Goal: Information Seeking & Learning: Understand process/instructions

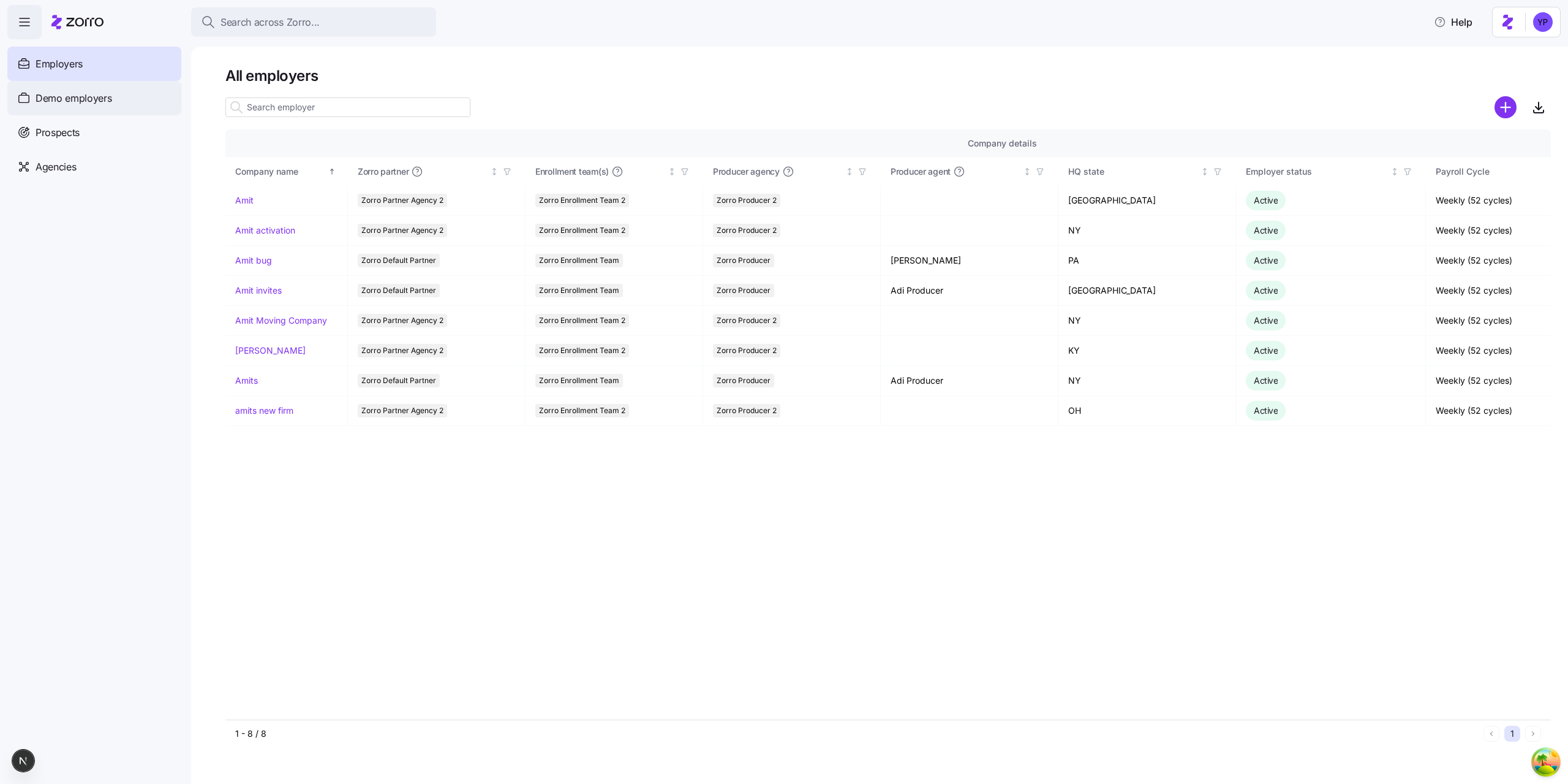
click at [94, 103] on span "Demo employers" at bounding box center [74, 99] width 77 height 16
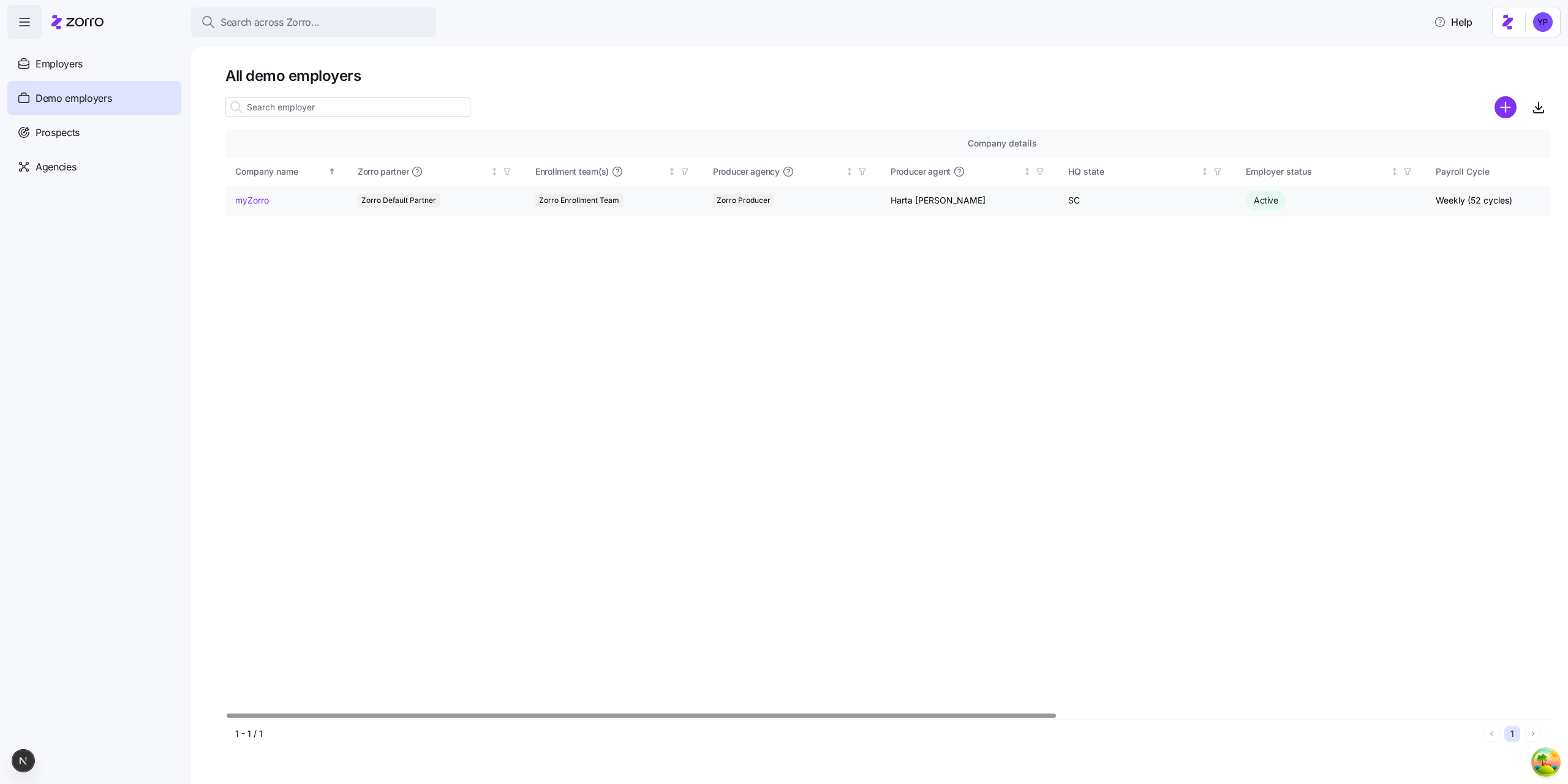
click at [259, 198] on link "myZorro" at bounding box center [252, 200] width 34 height 12
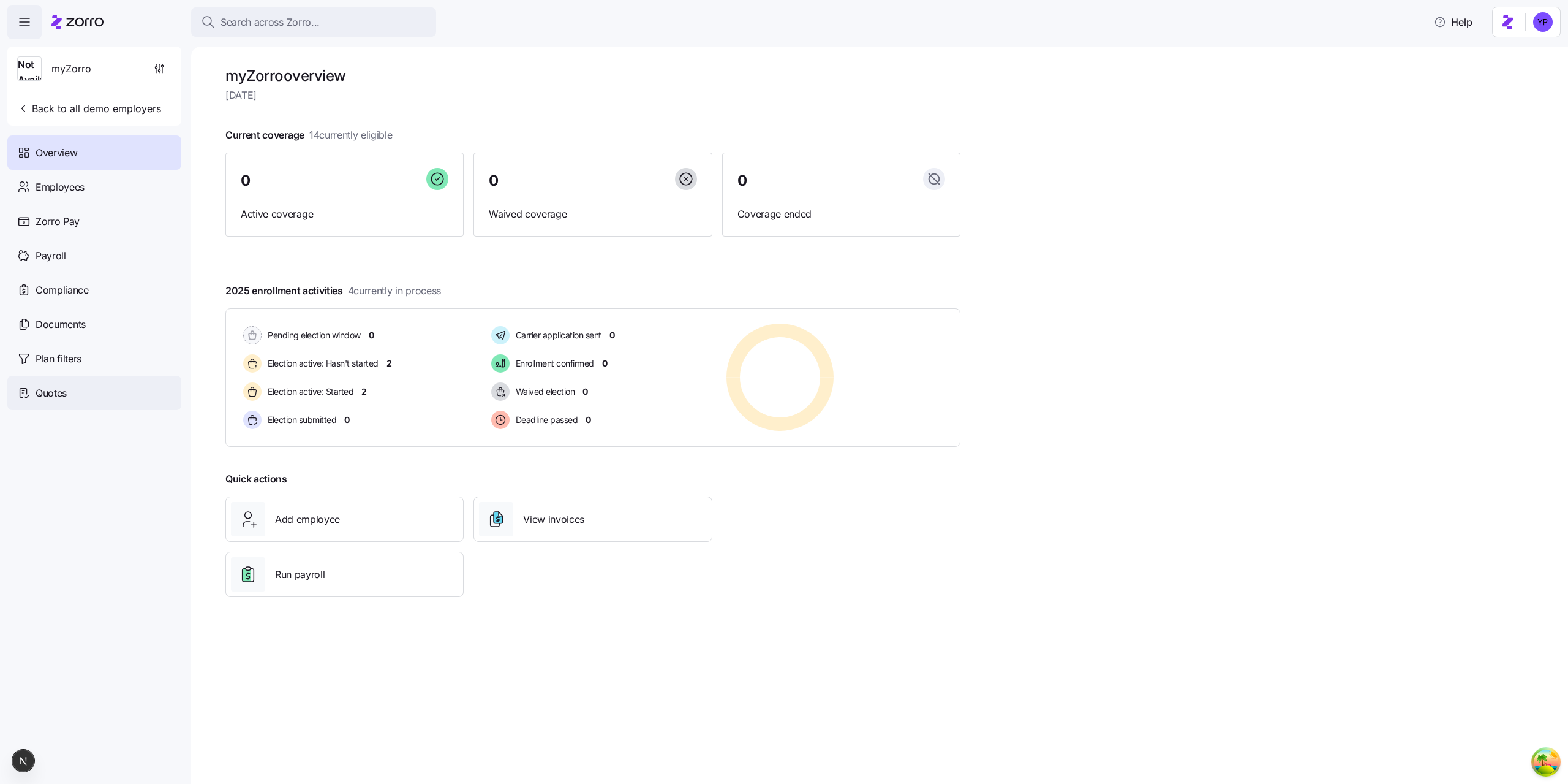
click at [89, 394] on div "Quotes" at bounding box center [93, 392] width 174 height 34
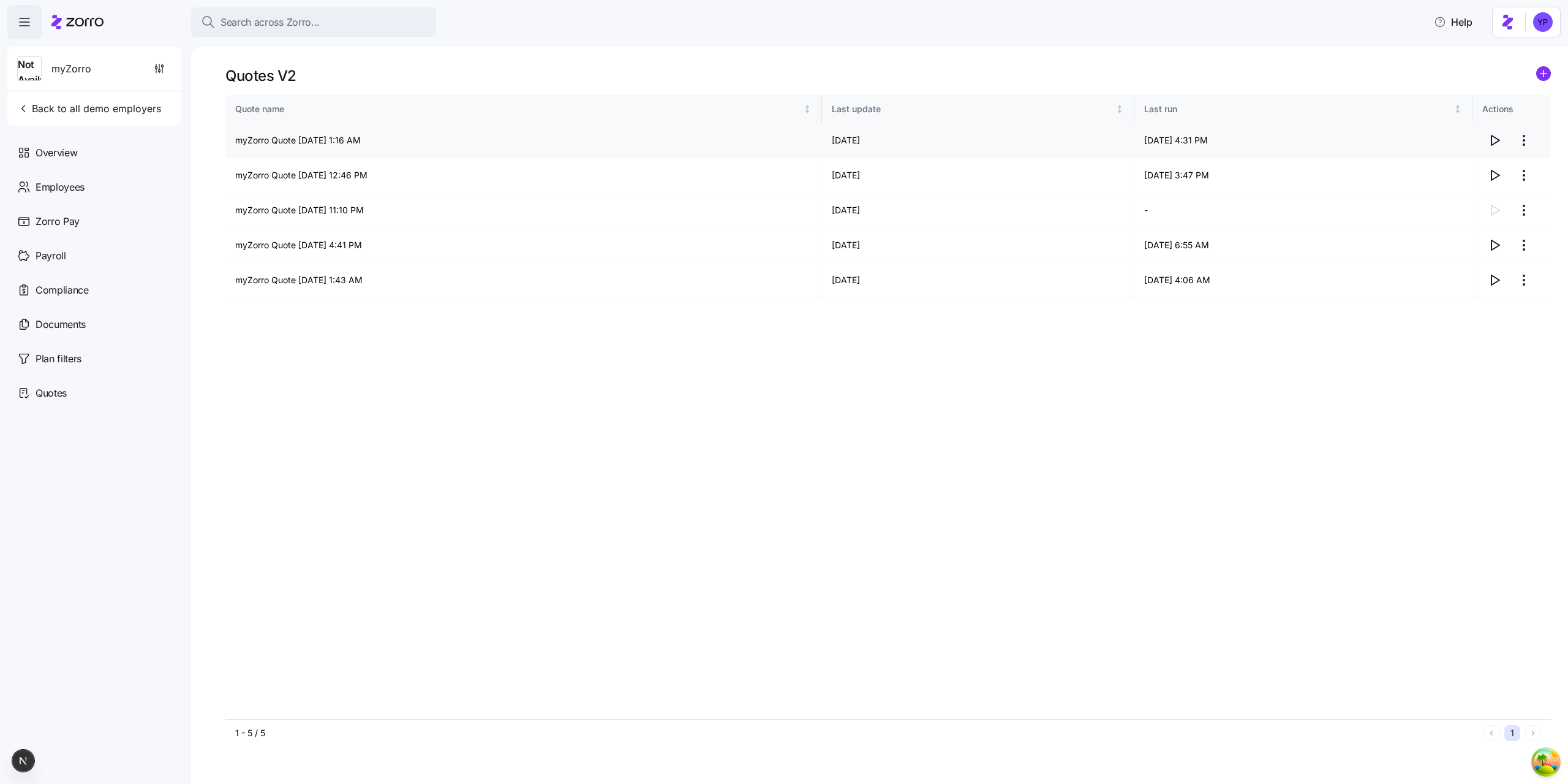
click at [1490, 138] on icon "button" at bounding box center [1494, 140] width 15 height 15
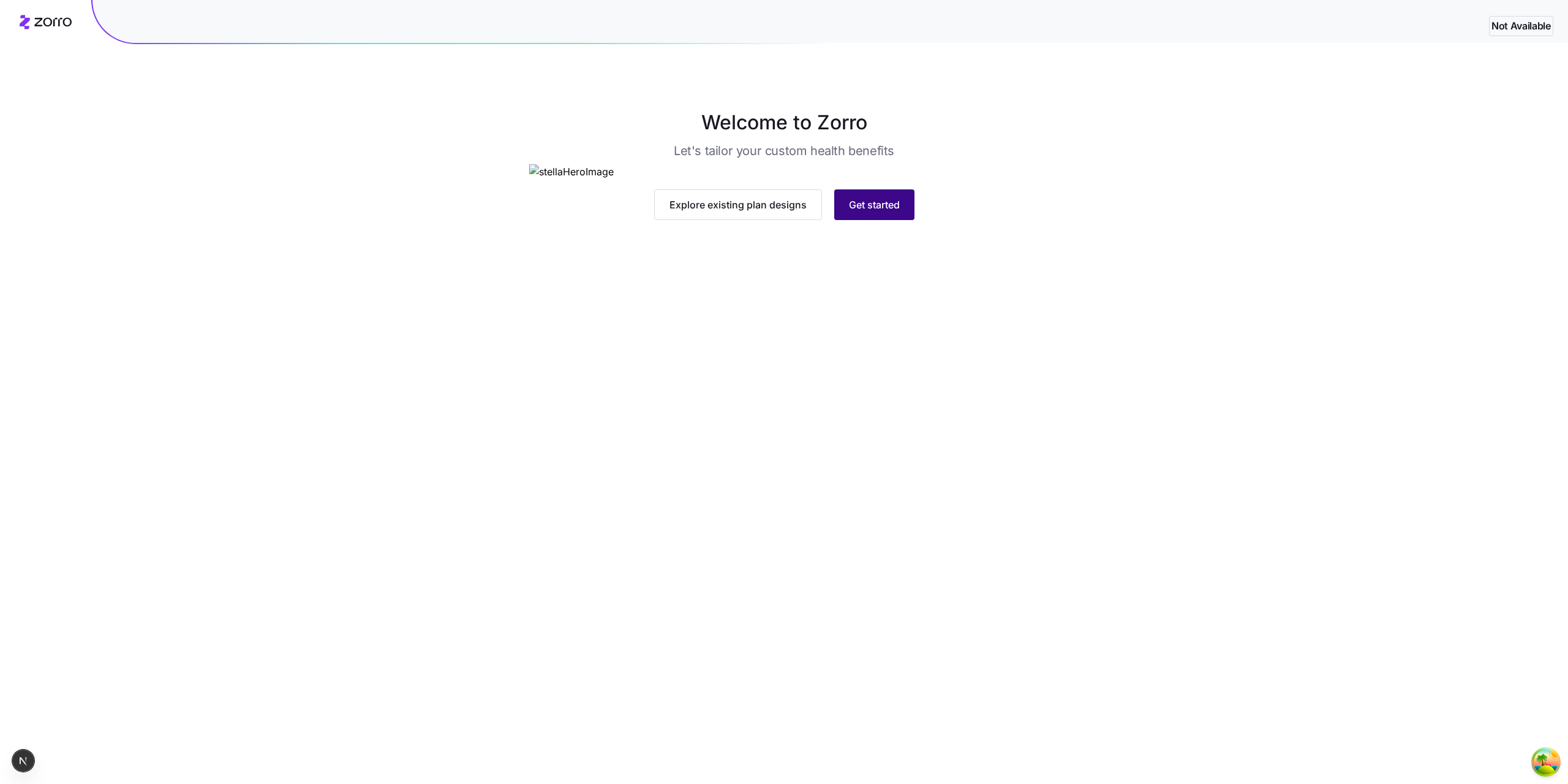
click at [878, 220] on button "Get started" at bounding box center [874, 205] width 80 height 31
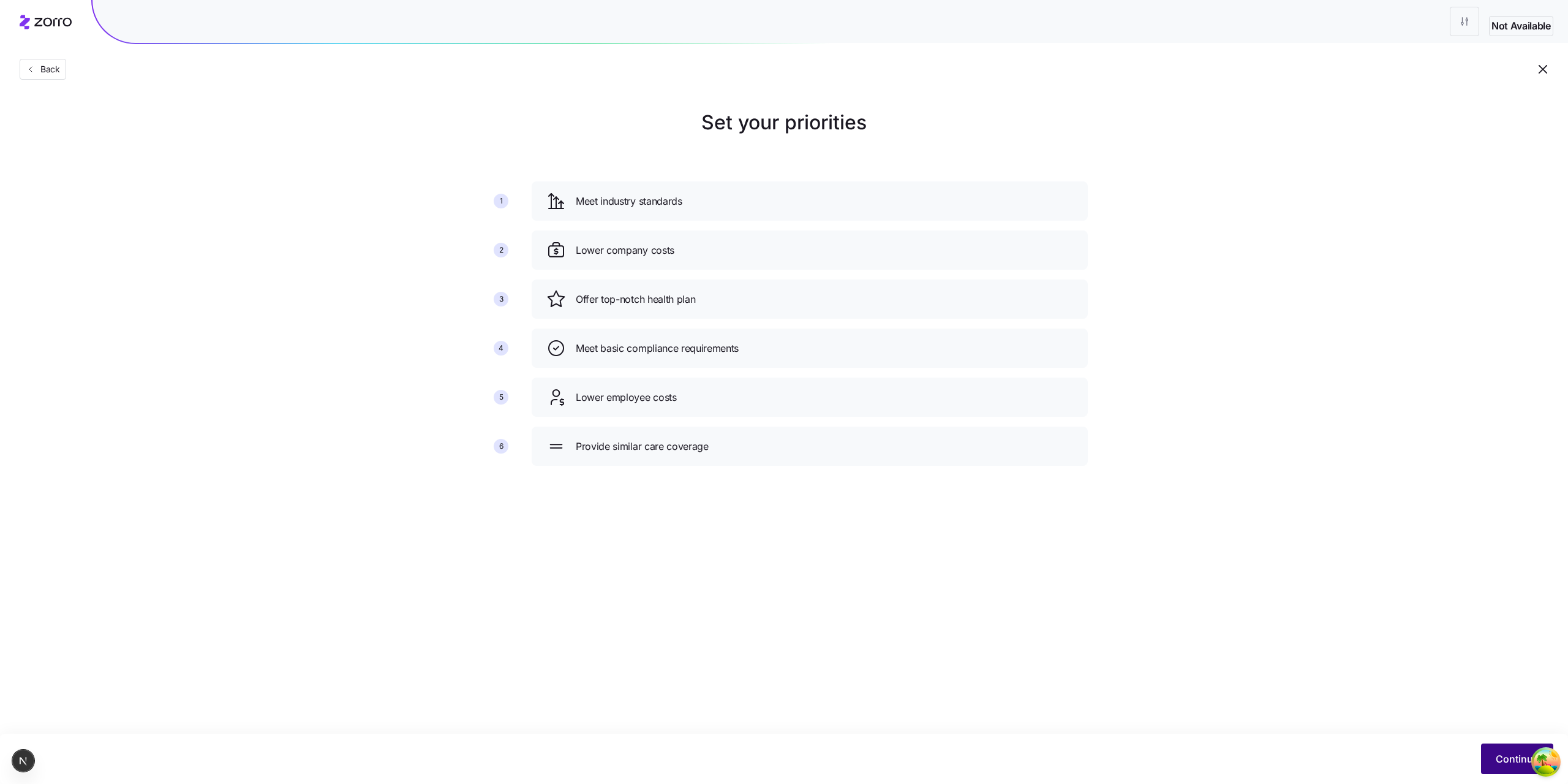
click at [1482, 757] on button "Continue" at bounding box center [1516, 758] width 73 height 31
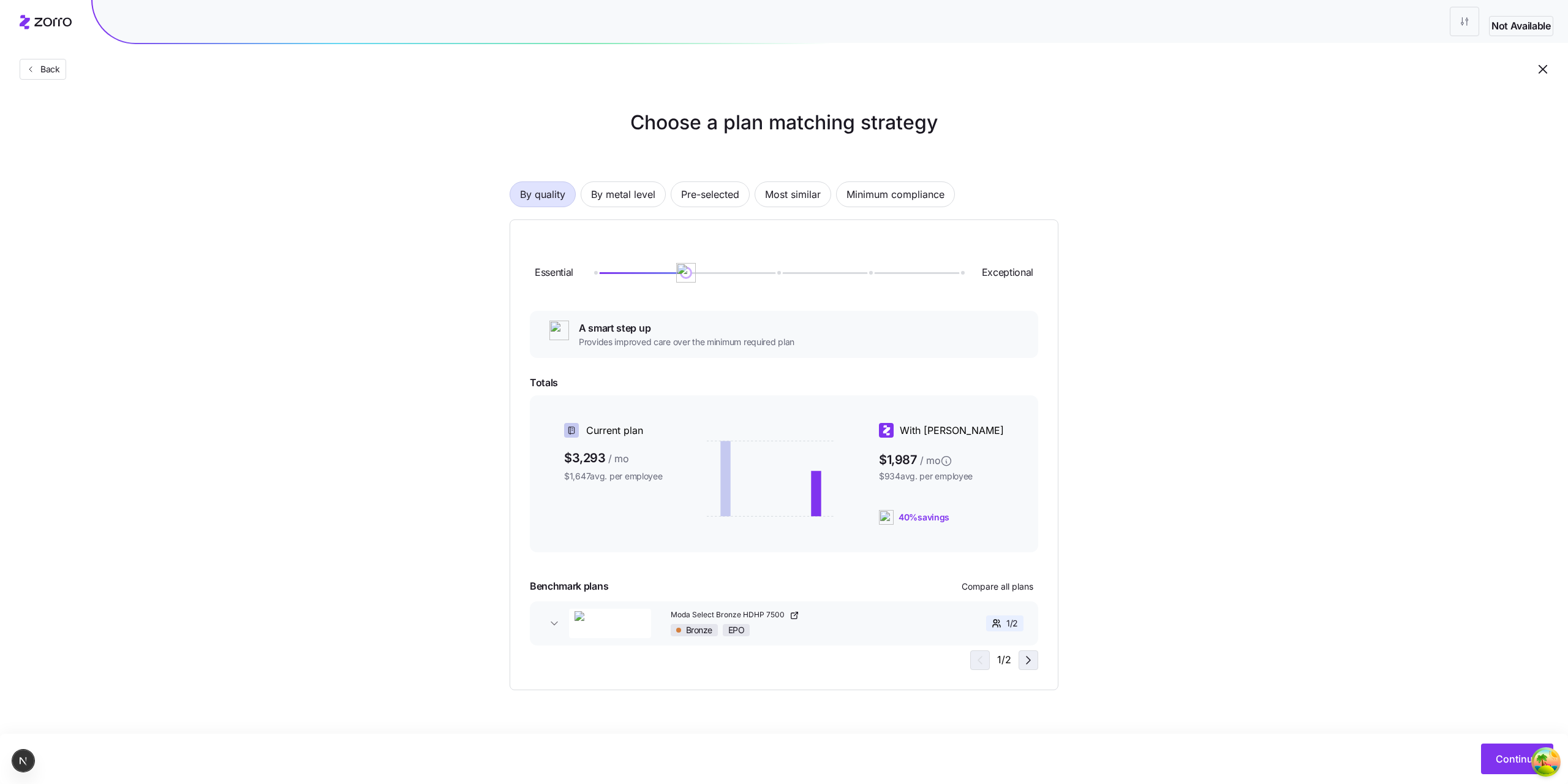
click at [1032, 663] on icon "button" at bounding box center [1028, 660] width 15 height 15
click at [985, 655] on icon "button" at bounding box center [977, 660] width 15 height 15
click at [1022, 646] on div "Essential Exceptional A smart step up Provides improved care over the minimum r…" at bounding box center [784, 454] width 508 height 430
click at [1024, 654] on icon "button" at bounding box center [1028, 660] width 15 height 15
click at [980, 654] on icon "button" at bounding box center [977, 660] width 15 height 15
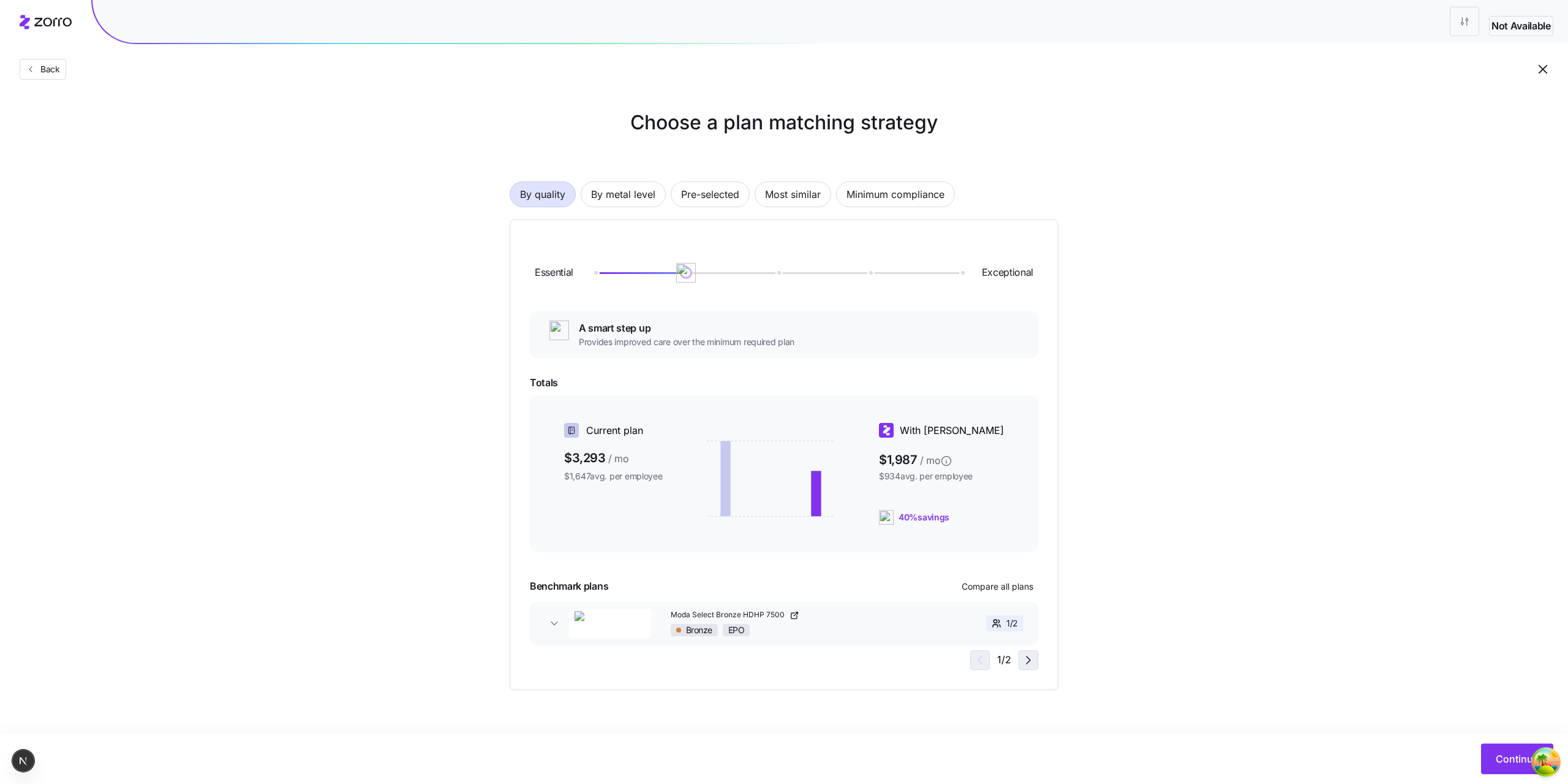
click at [1027, 661] on icon "button" at bounding box center [1028, 660] width 15 height 15
click at [1030, 663] on icon "button" at bounding box center [1028, 660] width 15 height 15
click at [977, 663] on icon "button" at bounding box center [977, 660] width 15 height 15
click at [1015, 665] on div "1 / 2" at bounding box center [1005, 660] width 68 height 19
click at [1021, 664] on icon "button" at bounding box center [1028, 660] width 15 height 15
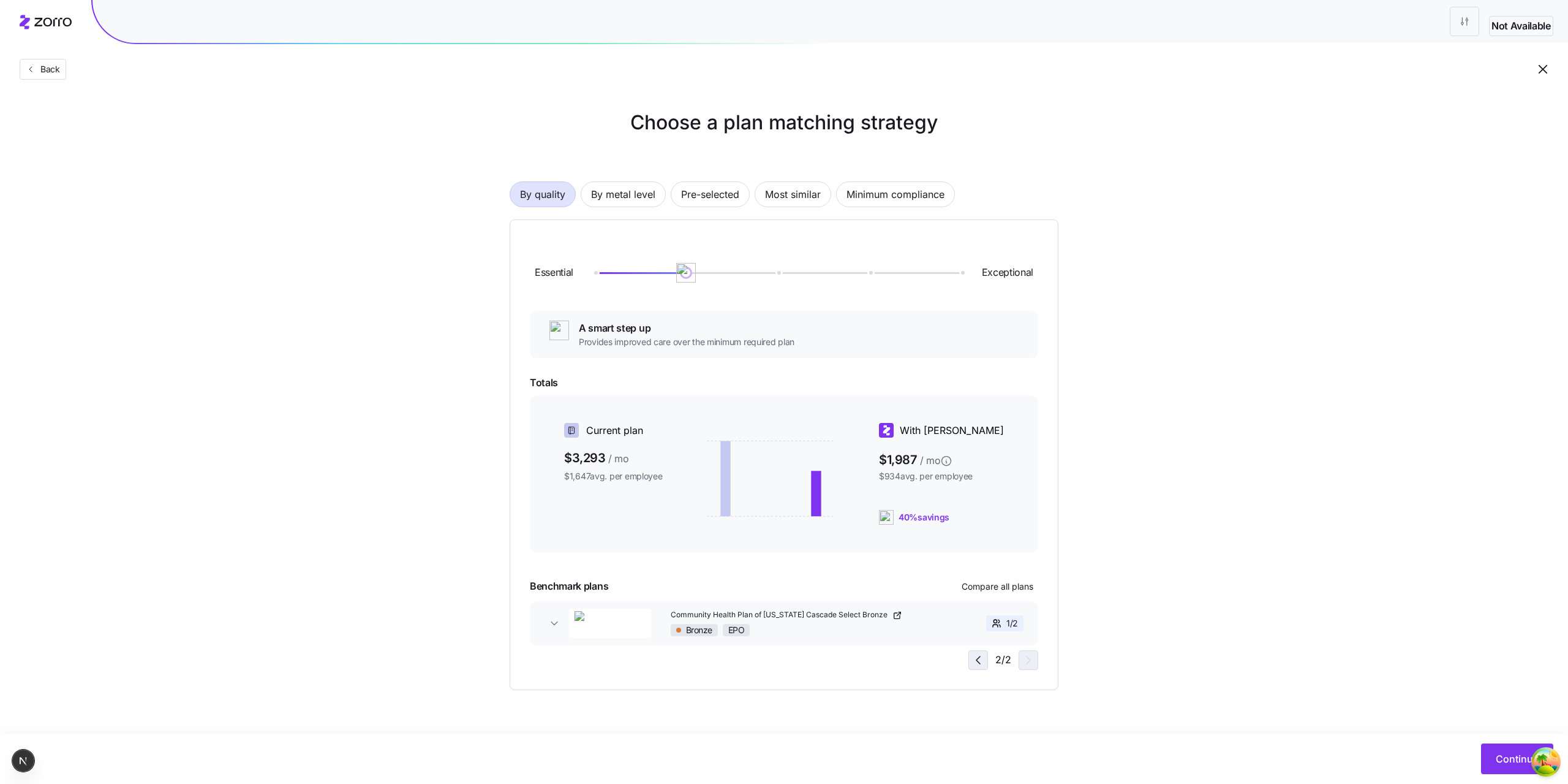
click at [971, 659] on icon "button" at bounding box center [977, 660] width 15 height 15
click at [1019, 661] on span "button" at bounding box center [1028, 660] width 18 height 18
click at [970, 656] on span "button" at bounding box center [977, 660] width 18 height 18
click at [1032, 661] on icon "button" at bounding box center [1028, 660] width 15 height 15
click at [968, 657] on button "button" at bounding box center [977, 660] width 19 height 19
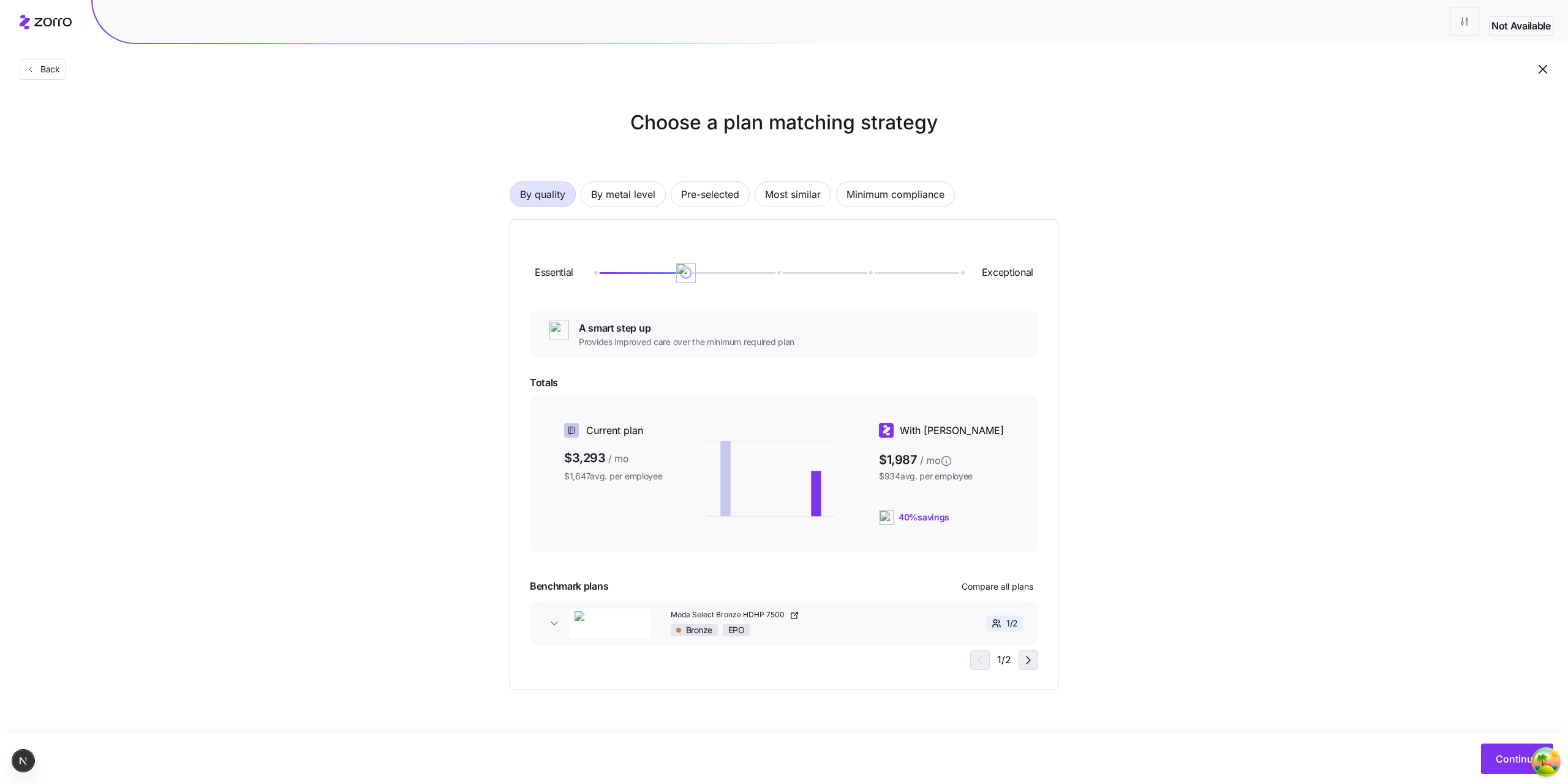
click at [1024, 663] on icon "button" at bounding box center [1028, 660] width 15 height 15
drag, startPoint x: 971, startPoint y: 661, endPoint x: 1013, endPoint y: 662, distance: 42.0
click at [971, 660] on span "button" at bounding box center [977, 660] width 18 height 18
click at [1031, 661] on icon "button" at bounding box center [1028, 660] width 15 height 15
click at [980, 655] on icon "button" at bounding box center [977, 660] width 15 height 15
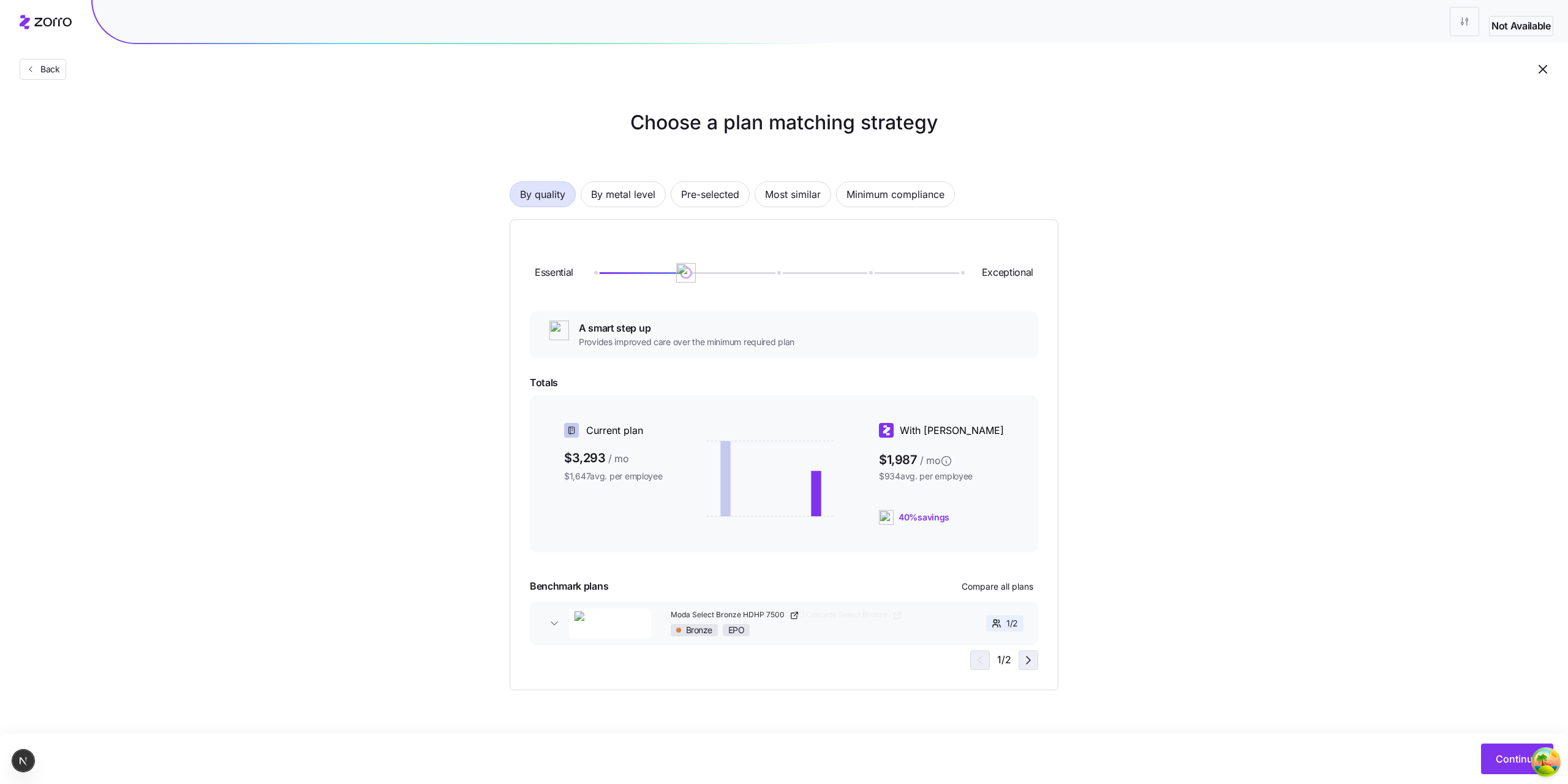
click at [1027, 655] on icon "button" at bounding box center [1028, 660] width 15 height 15
click at [977, 651] on span "button" at bounding box center [977, 660] width 18 height 18
click at [1019, 656] on button "button" at bounding box center [1028, 660] width 19 height 19
click at [971, 657] on icon "button" at bounding box center [977, 660] width 15 height 15
click at [1021, 661] on icon "button" at bounding box center [1028, 660] width 15 height 15
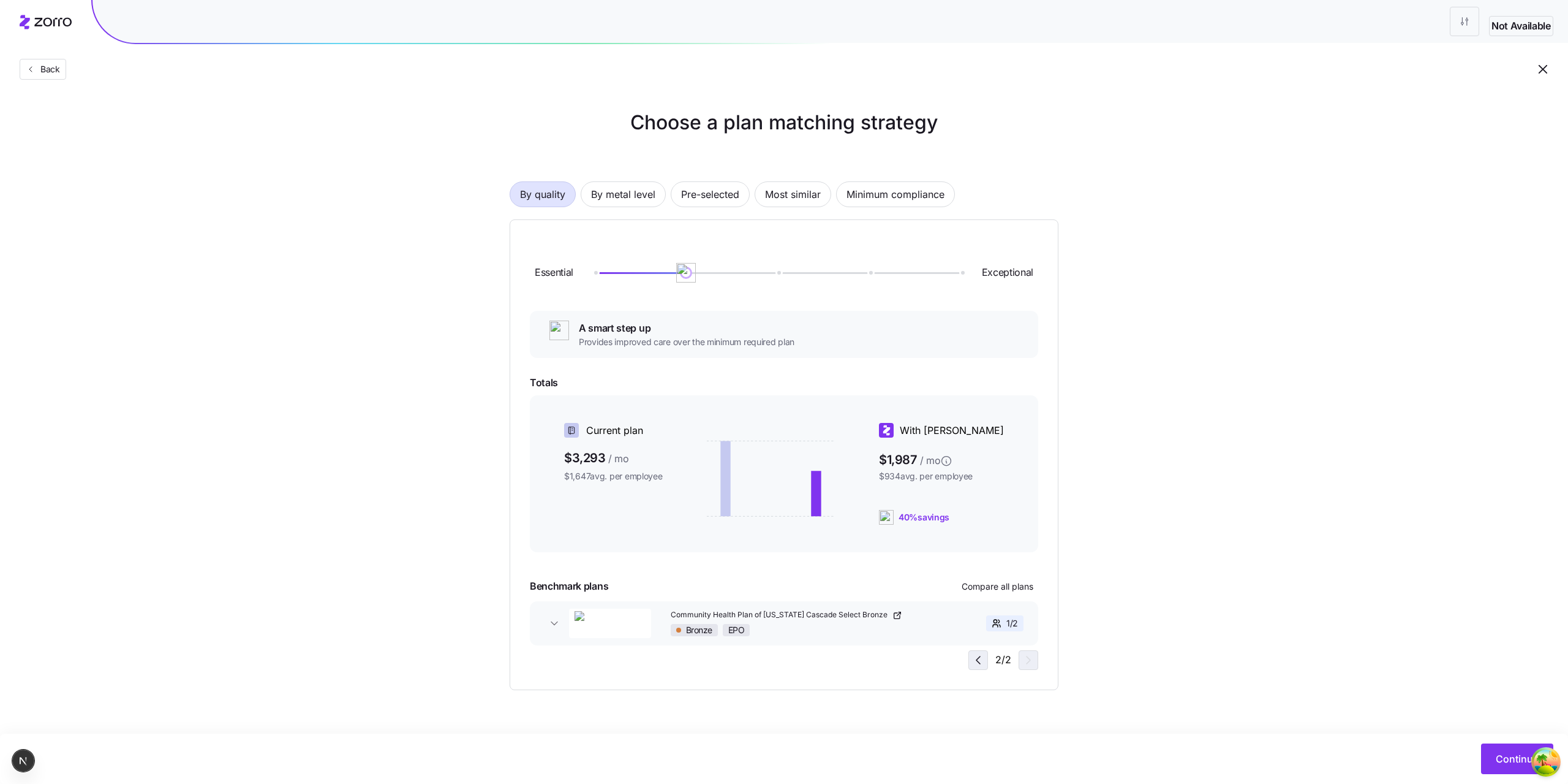
click at [980, 659] on icon "button" at bounding box center [977, 660] width 15 height 15
click at [1033, 656] on icon "button" at bounding box center [1028, 660] width 15 height 15
click at [978, 661] on icon "button" at bounding box center [977, 660] width 15 height 15
click at [1015, 670] on div "Essential Exceptional A smart step up Provides improved care over the minimum r…" at bounding box center [784, 454] width 549 height 470
click at [1029, 666] on icon "button" at bounding box center [1028, 660] width 15 height 15
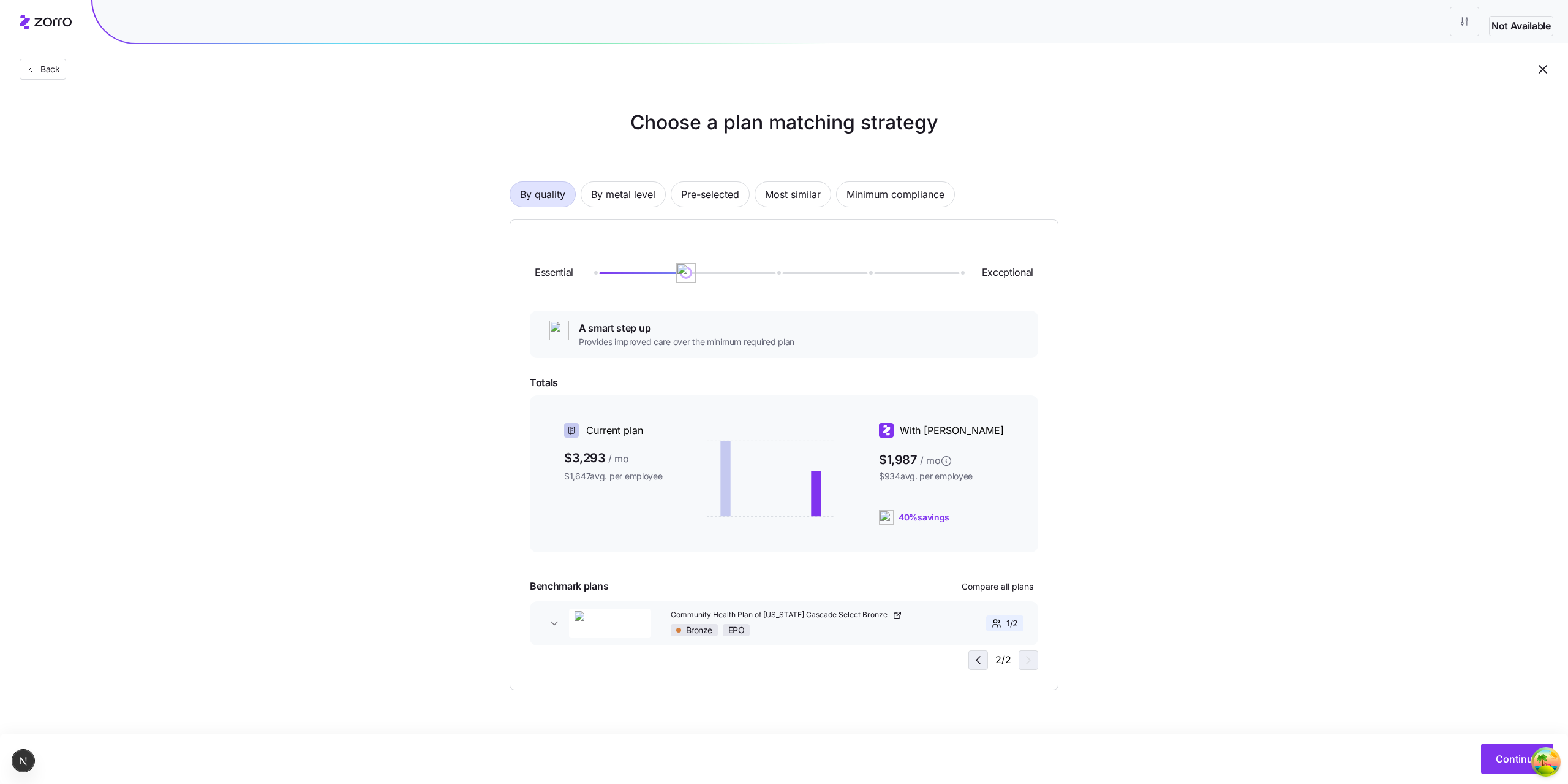
click at [984, 659] on icon "button" at bounding box center [977, 660] width 15 height 15
